Goal: Information Seeking & Learning: Learn about a topic

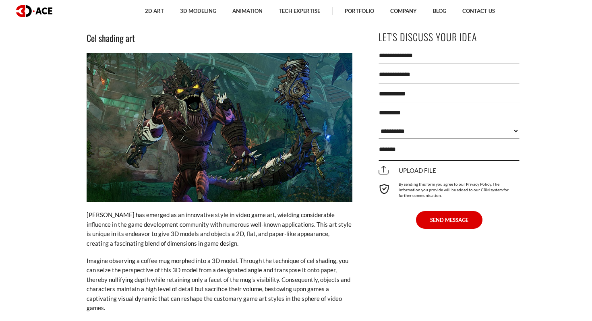
scroll to position [2734, 0]
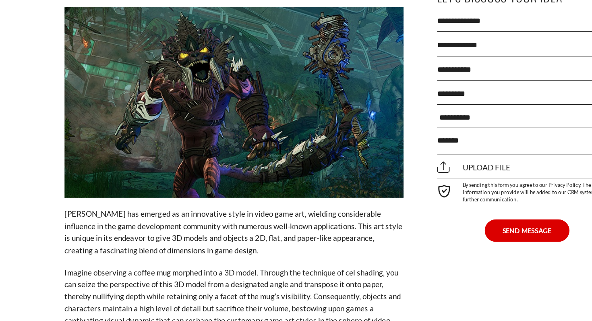
click at [158, 248] on p "Imagine observing a coffee mug morphed into a 3D model. Through the technique o…" at bounding box center [220, 276] width 266 height 56
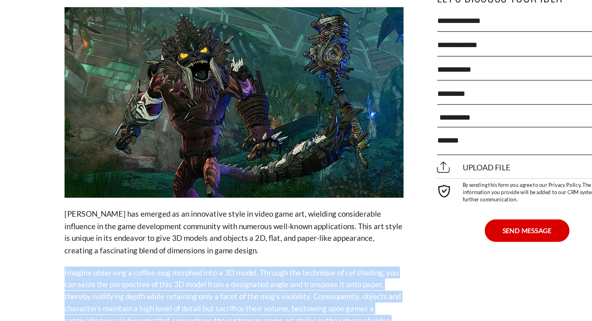
click at [158, 248] on p "Imagine observing a coffee mug morphed into a 3D model. Through the technique o…" at bounding box center [220, 276] width 266 height 56
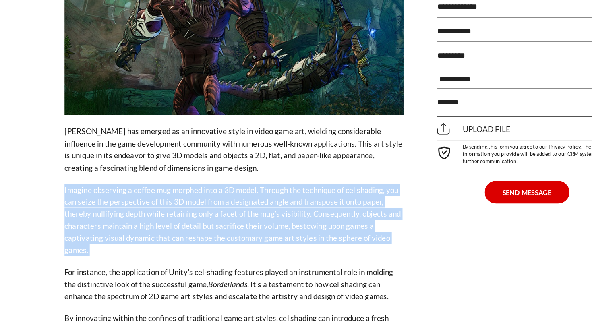
scroll to position [2770, 0]
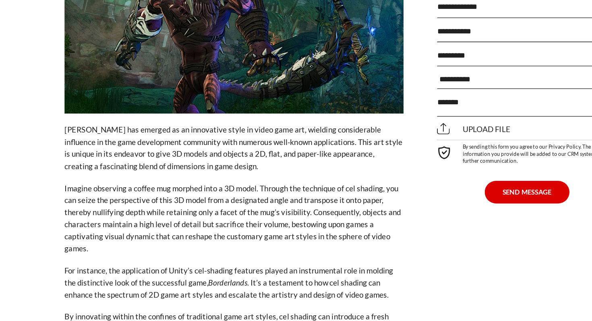
click at [149, 277] on p "For instance, the application of Unity’s cel-shading features played an instrum…" at bounding box center [220, 291] width 266 height 28
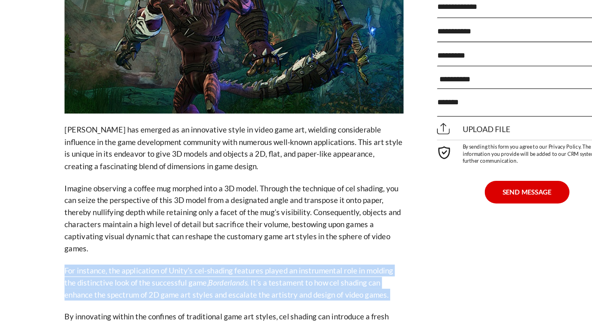
click at [149, 277] on p "For instance, the application of Unity’s cel-shading features played an instrum…" at bounding box center [220, 291] width 266 height 28
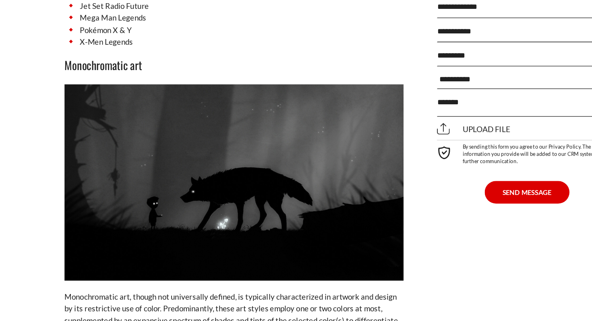
scroll to position [3167, 0]
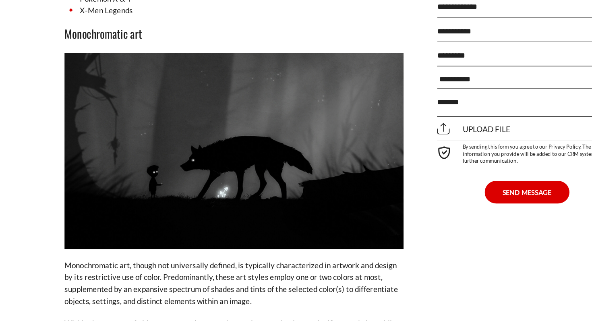
click at [149, 273] on p "Monochromatic art, though not universally defined, is typically characterized i…" at bounding box center [220, 292] width 266 height 38
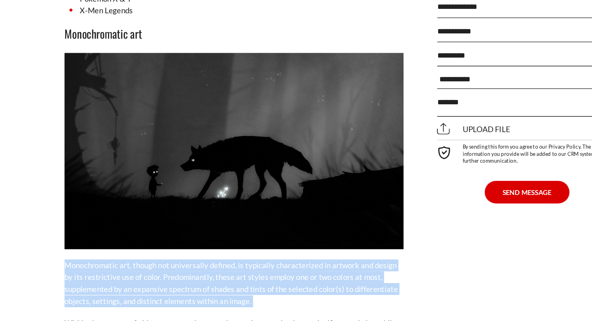
click at [149, 273] on p "Monochromatic art, though not universally defined, is typically characterized i…" at bounding box center [220, 292] width 266 height 38
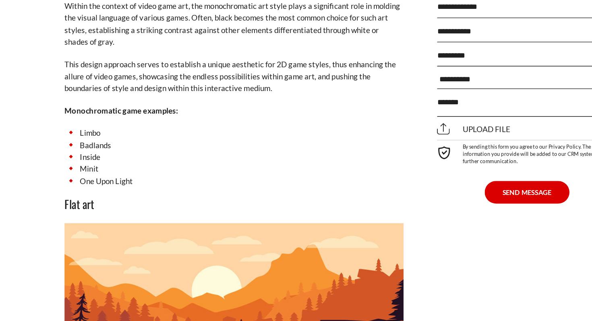
scroll to position [3424, 0]
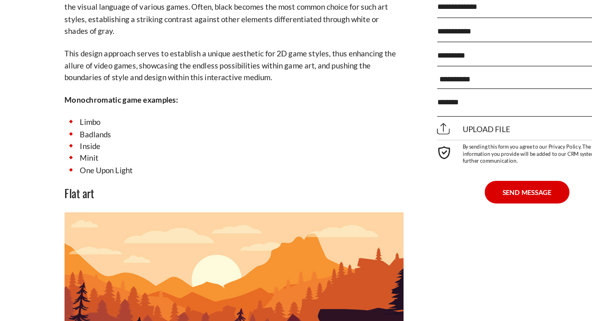
click at [200, 179] on li "Inside" at bounding box center [220, 183] width 266 height 9
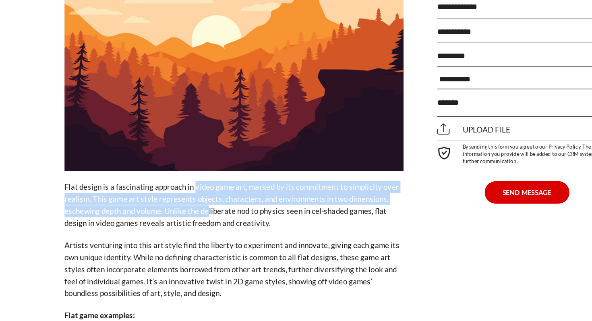
drag, startPoint x: 199, startPoint y: 220, endPoint x: 188, endPoint y: 195, distance: 26.7
click at [188, 211] on p "Flat design is a fascinating approach in video game art, marked by its commitme…" at bounding box center [220, 230] width 266 height 38
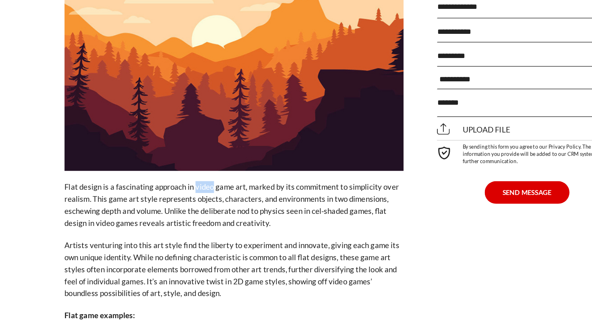
click at [188, 211] on p "Flat design is a fascinating approach in video game art, marked by its commitme…" at bounding box center [220, 230] width 266 height 38
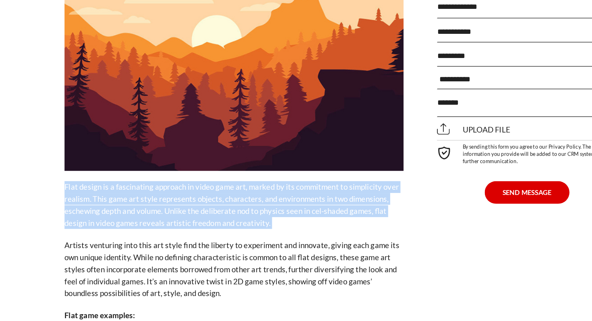
click at [188, 211] on p "Flat design is a fascinating approach in video game art, marked by its commitme…" at bounding box center [220, 230] width 266 height 38
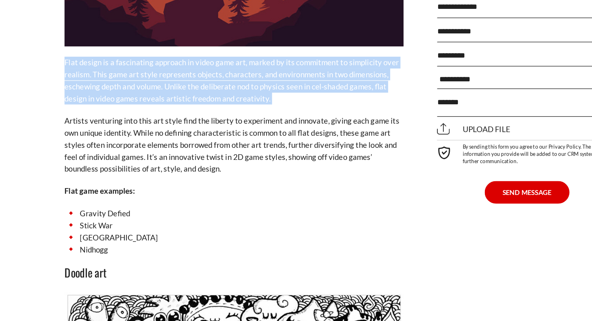
scroll to position [3715, 0]
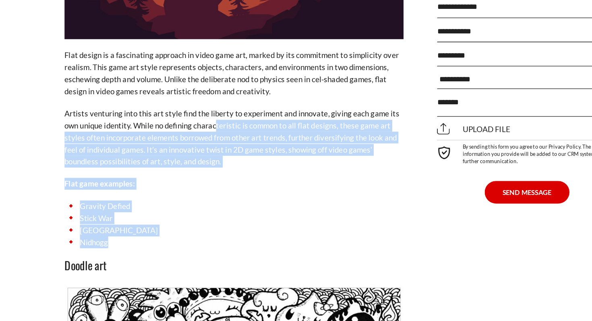
drag, startPoint x: 208, startPoint y: 236, endPoint x: 199, endPoint y: 153, distance: 83.5
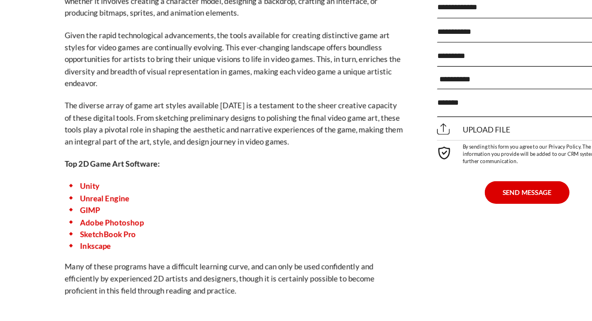
scroll to position [4633, 0]
